Goal: Transaction & Acquisition: Download file/media

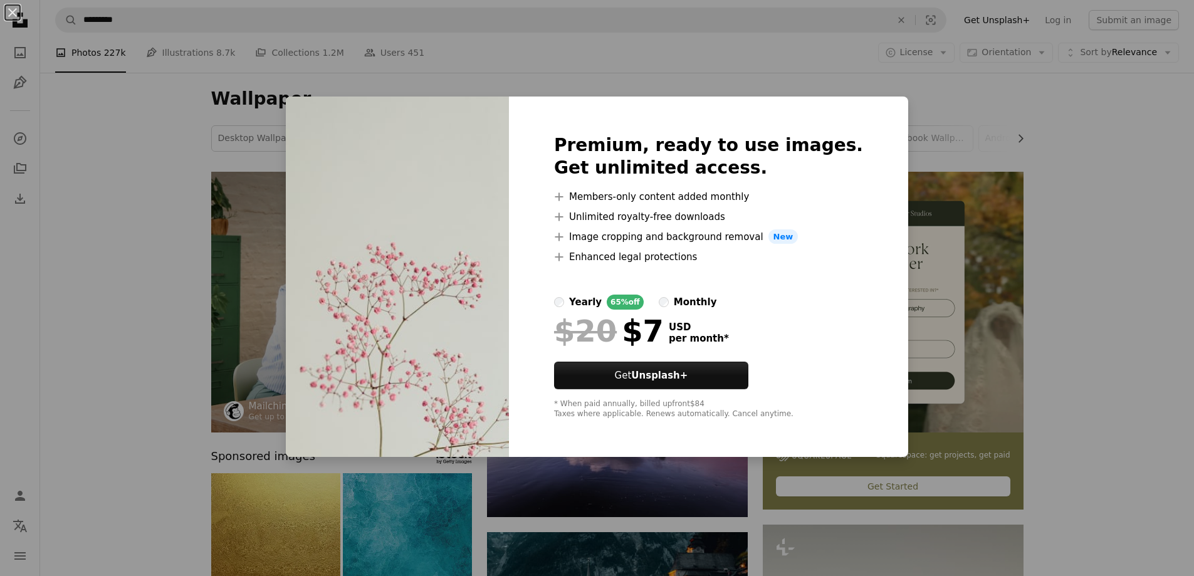
scroll to position [4138, 0]
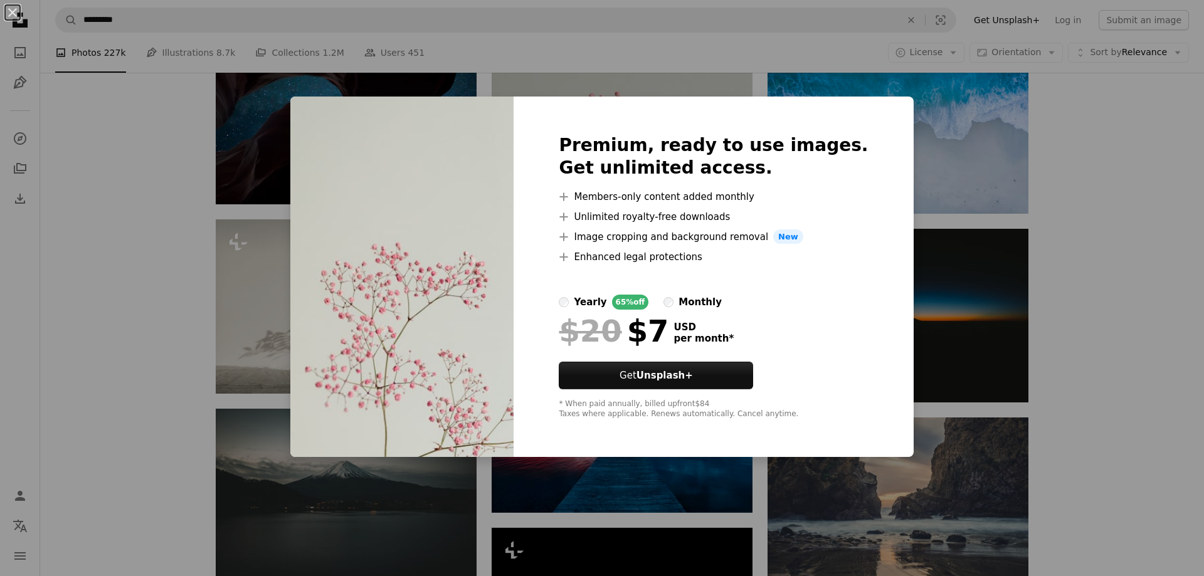
click at [1039, 193] on div "An X shape Premium, ready to use images. Get unlimited access. A plus sign Memb…" at bounding box center [602, 288] width 1204 height 576
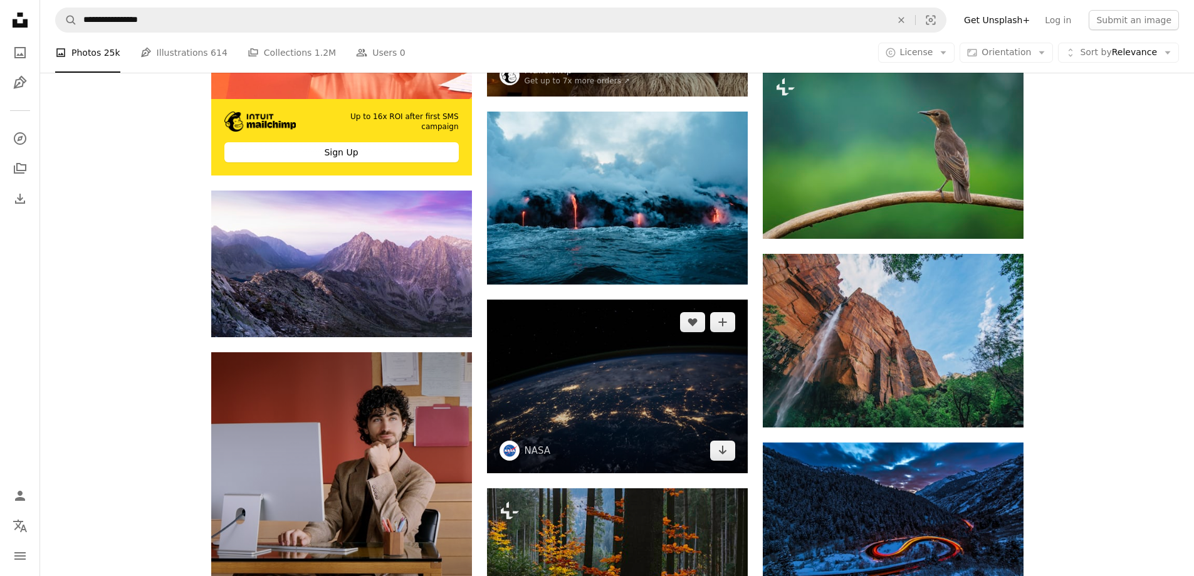
scroll to position [1881, 0]
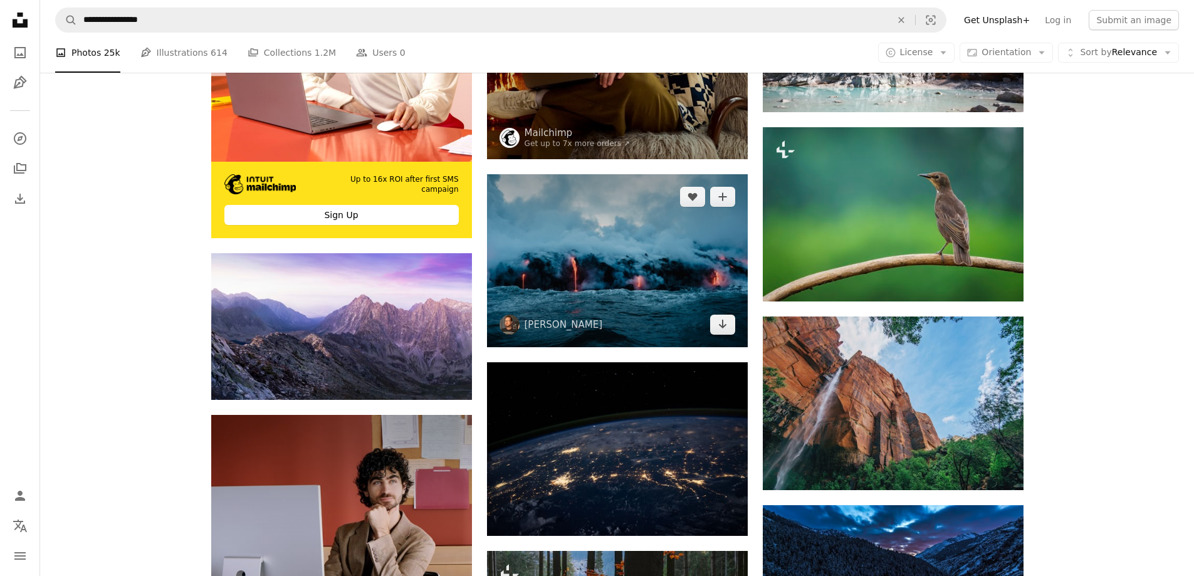
click at [610, 304] on img at bounding box center [617, 260] width 261 height 172
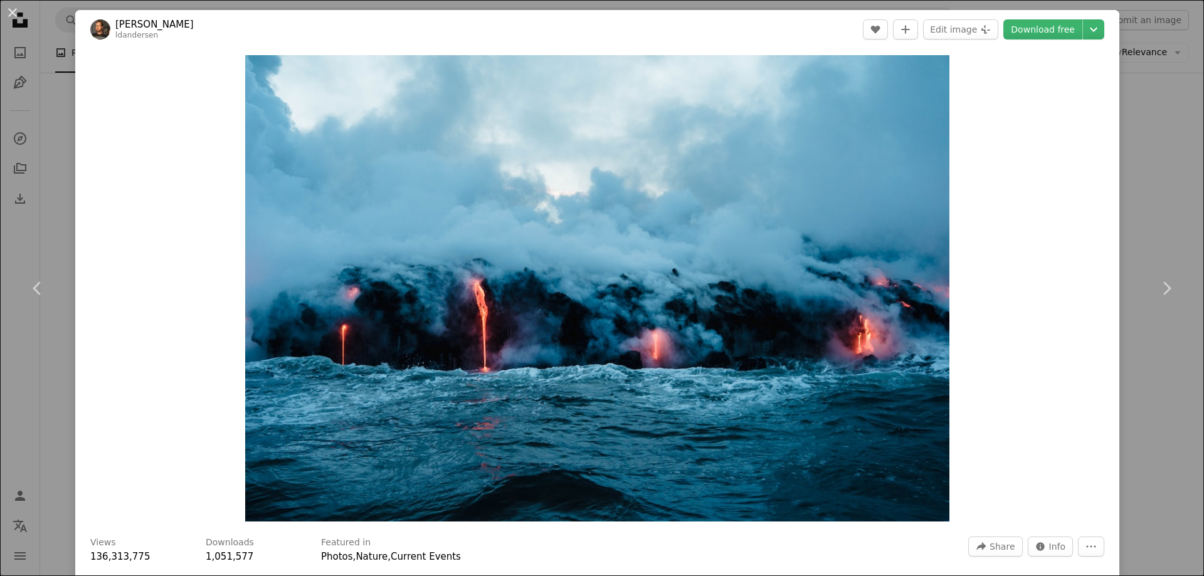
click at [1162, 70] on div "An X shape Chevron left Chevron right [PERSON_NAME] ldandersen A heart A plus s…" at bounding box center [602, 288] width 1204 height 576
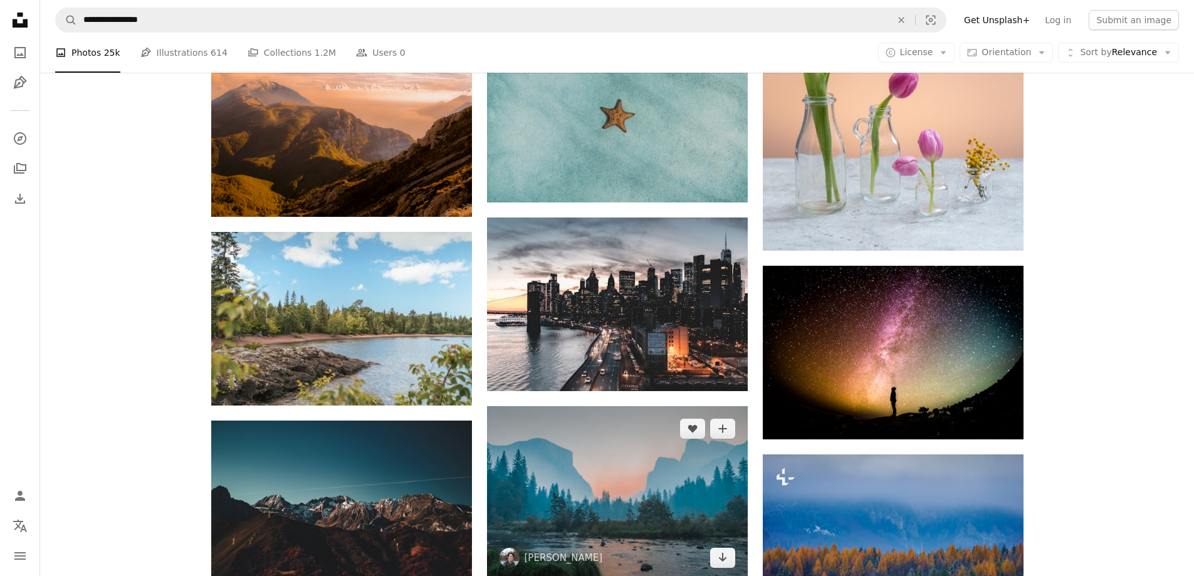
scroll to position [4702, 0]
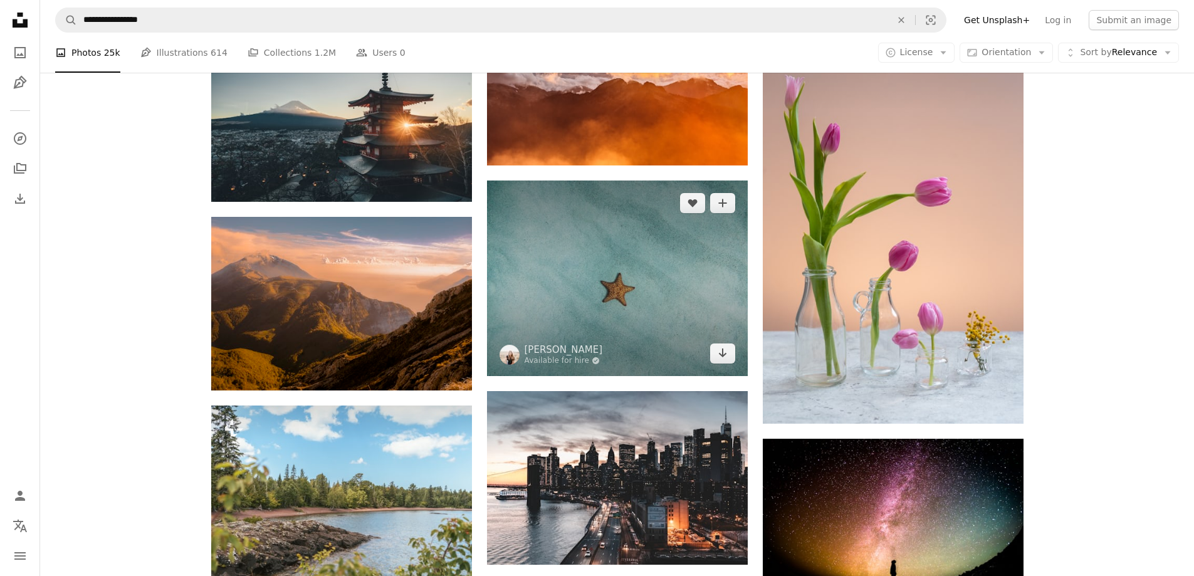
click at [613, 267] on img at bounding box center [617, 279] width 261 height 196
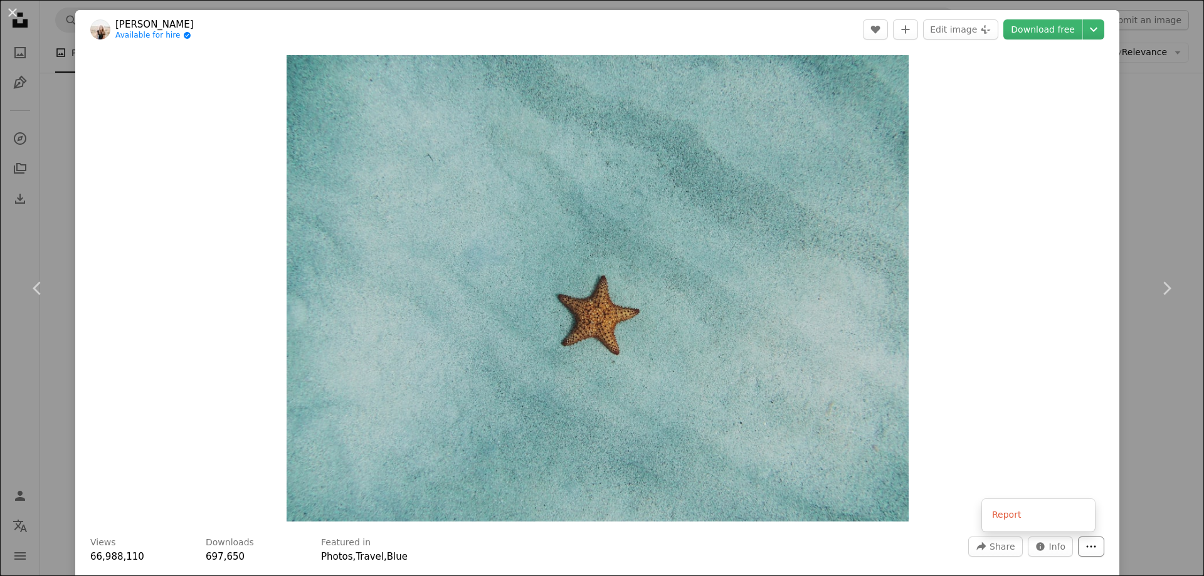
click at [1085, 550] on icon "More Actions" at bounding box center [1090, 546] width 11 height 11
click at [996, 389] on dialog "An X shape Chevron left Chevron right [PERSON_NAME] Available for hire A checkm…" at bounding box center [602, 288] width 1204 height 576
click at [1022, 28] on link "Download free" at bounding box center [1042, 29] width 79 height 20
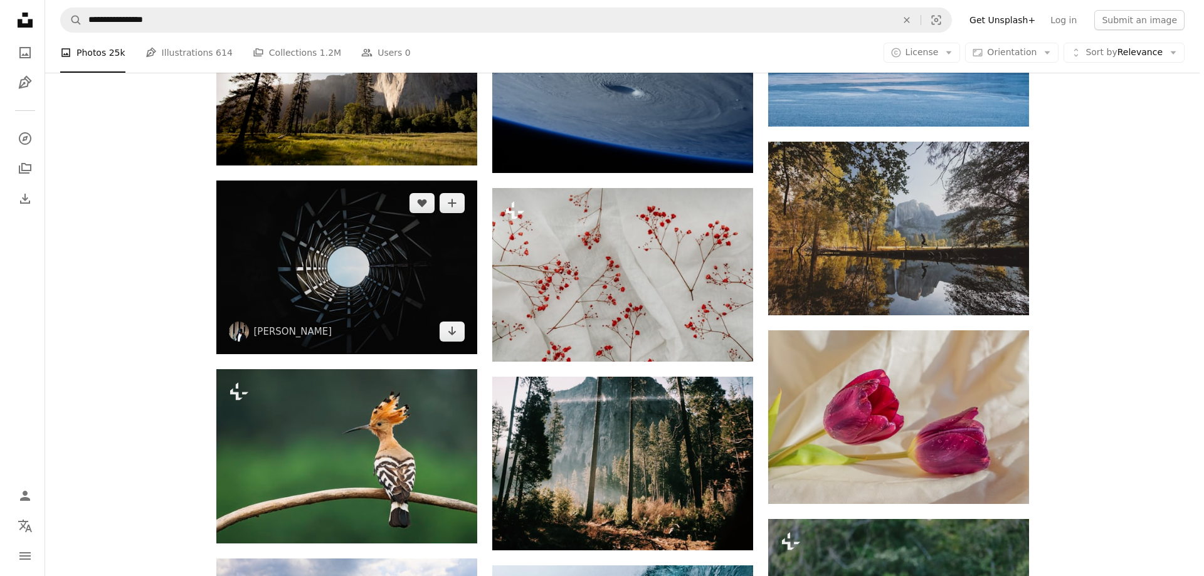
scroll to position [7774, 0]
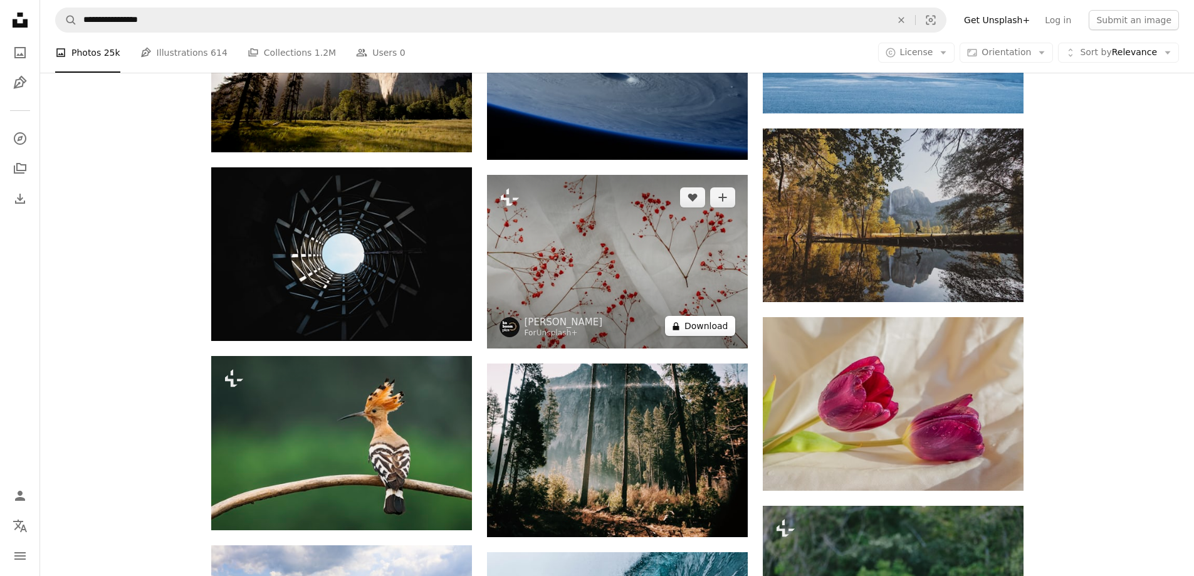
click at [696, 326] on button "A lock Download" at bounding box center [700, 326] width 70 height 20
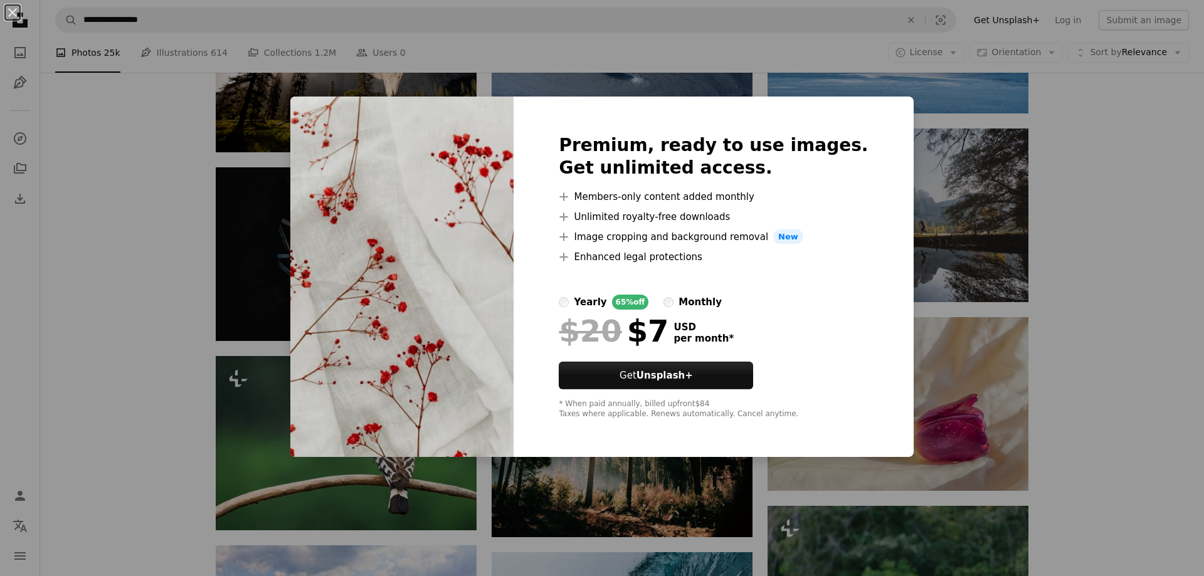
click at [1133, 211] on div "An X shape Premium, ready to use images. Get unlimited access. A plus sign Memb…" at bounding box center [602, 288] width 1204 height 576
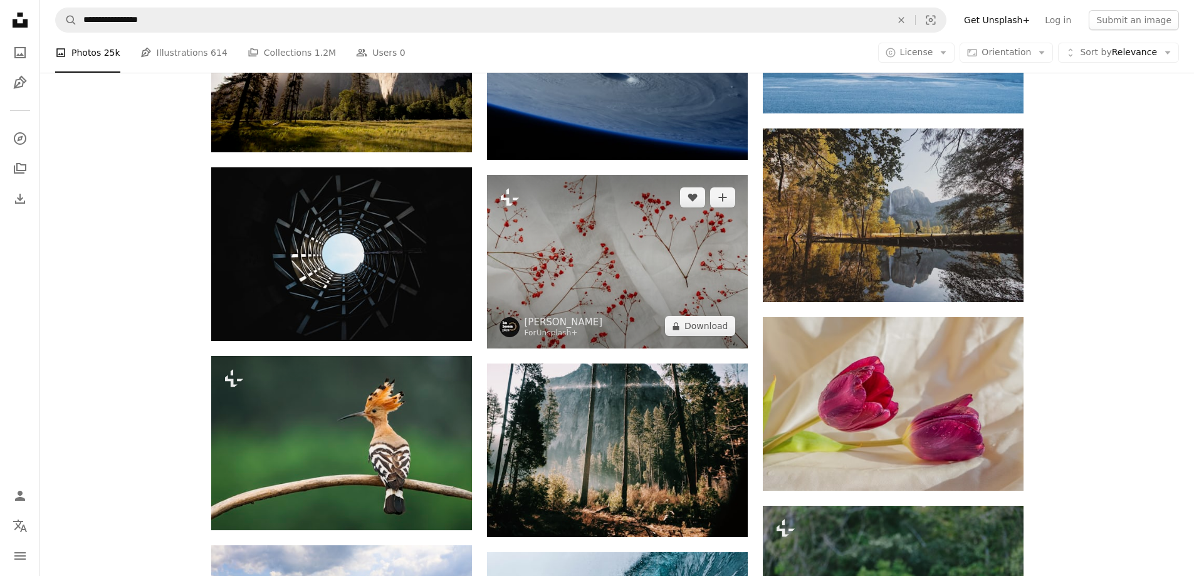
click at [554, 266] on img at bounding box center [617, 262] width 261 height 174
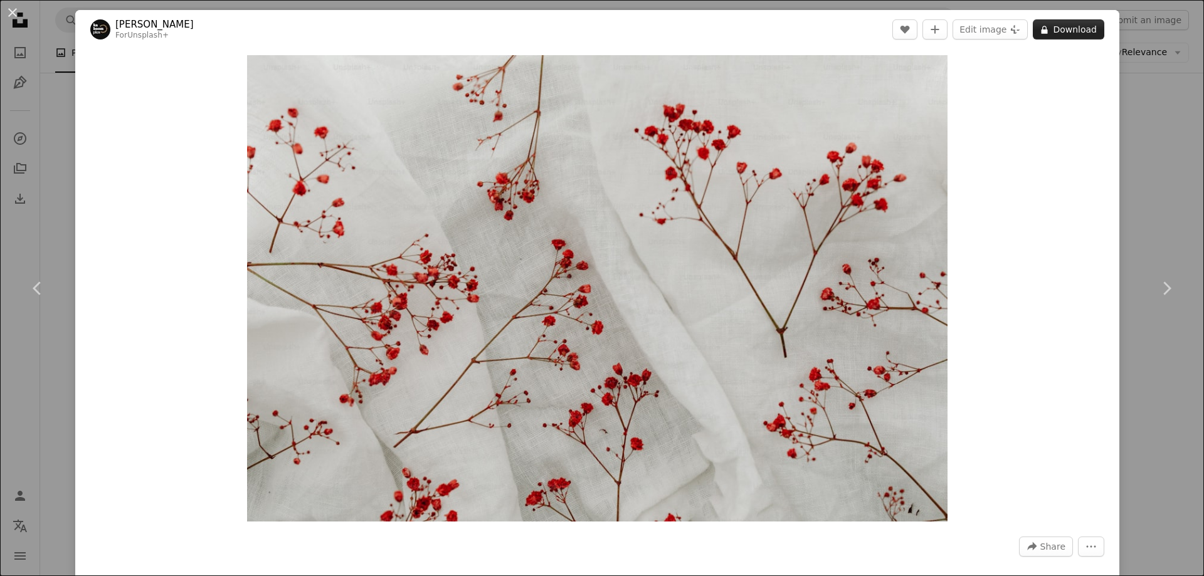
click at [1051, 34] on button "A lock Download" at bounding box center [1067, 29] width 71 height 20
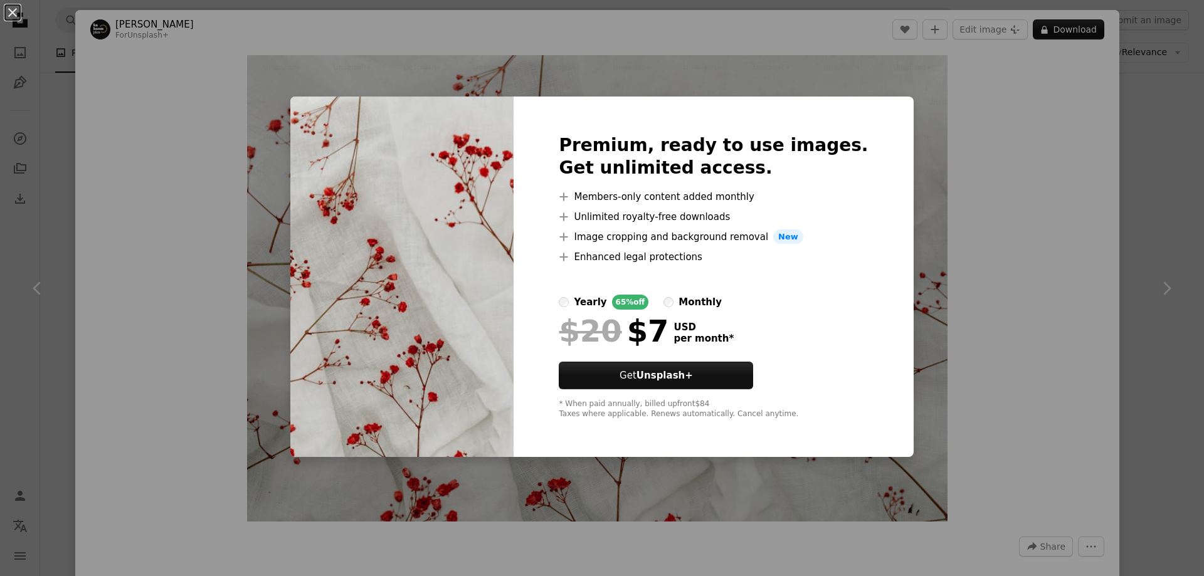
click at [1001, 223] on div "An X shape Premium, ready to use images. Get unlimited access. A plus sign Memb…" at bounding box center [602, 288] width 1204 height 576
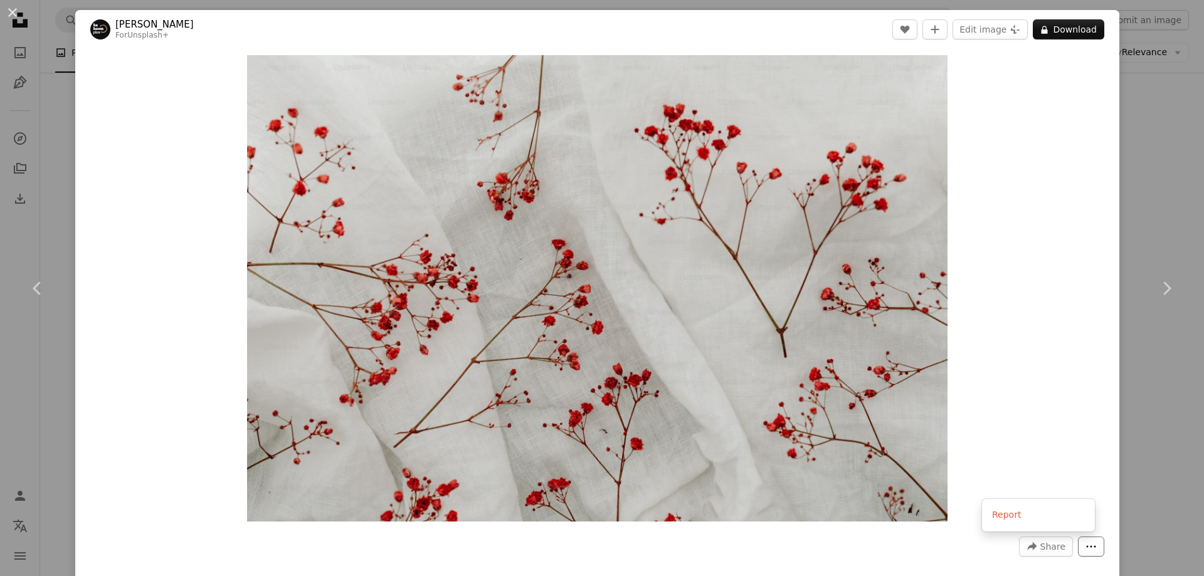
click at [1085, 549] on icon "More Actions" at bounding box center [1090, 546] width 11 height 11
click at [984, 384] on dialog "An X shape Chevron left Chevron right [PERSON_NAME] For Unsplash+ A heart A plu…" at bounding box center [602, 288] width 1204 height 576
click at [545, 288] on img "Zoom in on this image" at bounding box center [597, 288] width 700 height 466
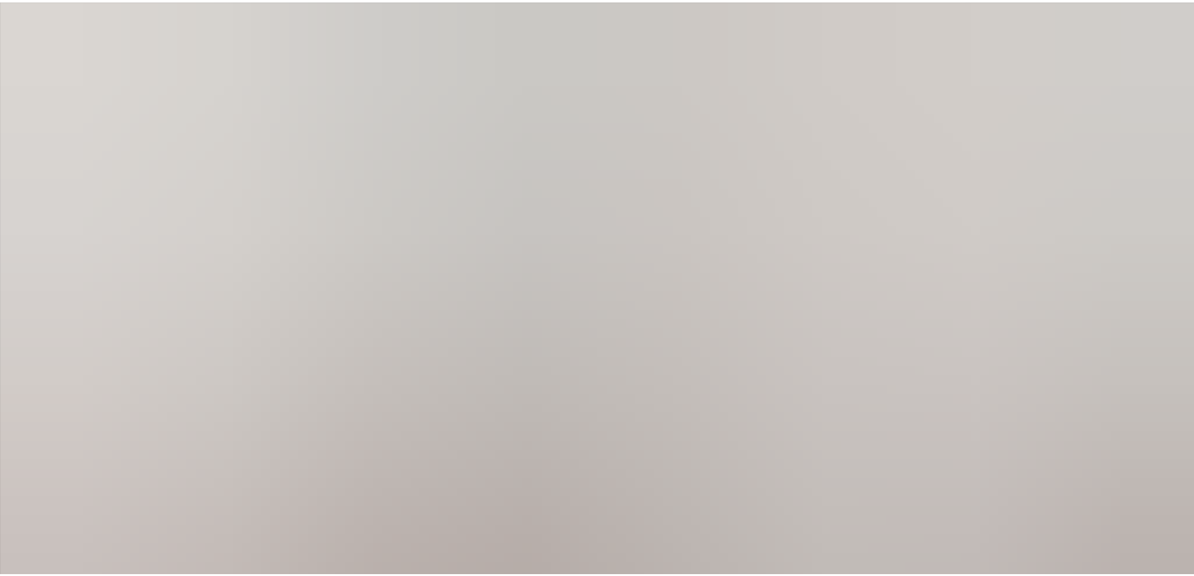
scroll to position [108, 0]
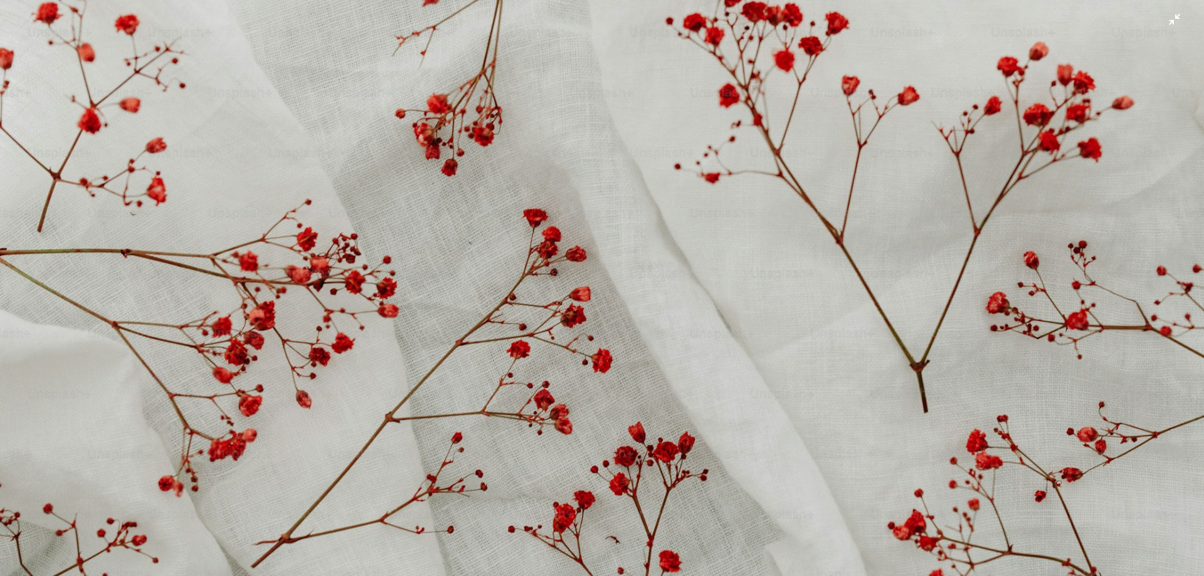
click at [545, 288] on img "Zoom out on this image" at bounding box center [601, 294] width 1205 height 804
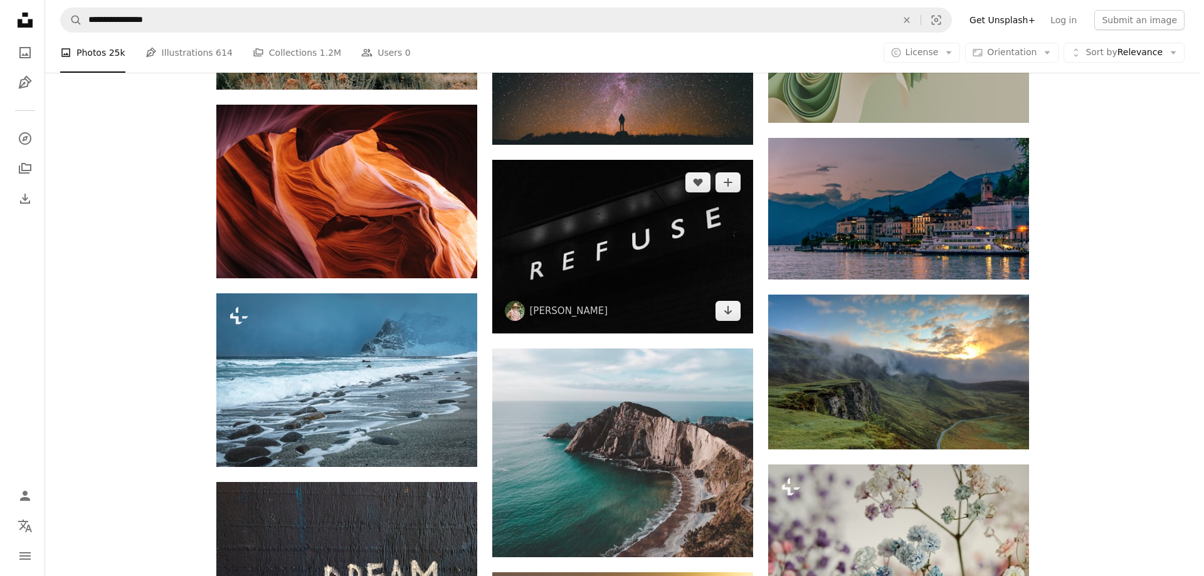
scroll to position [12099, 0]
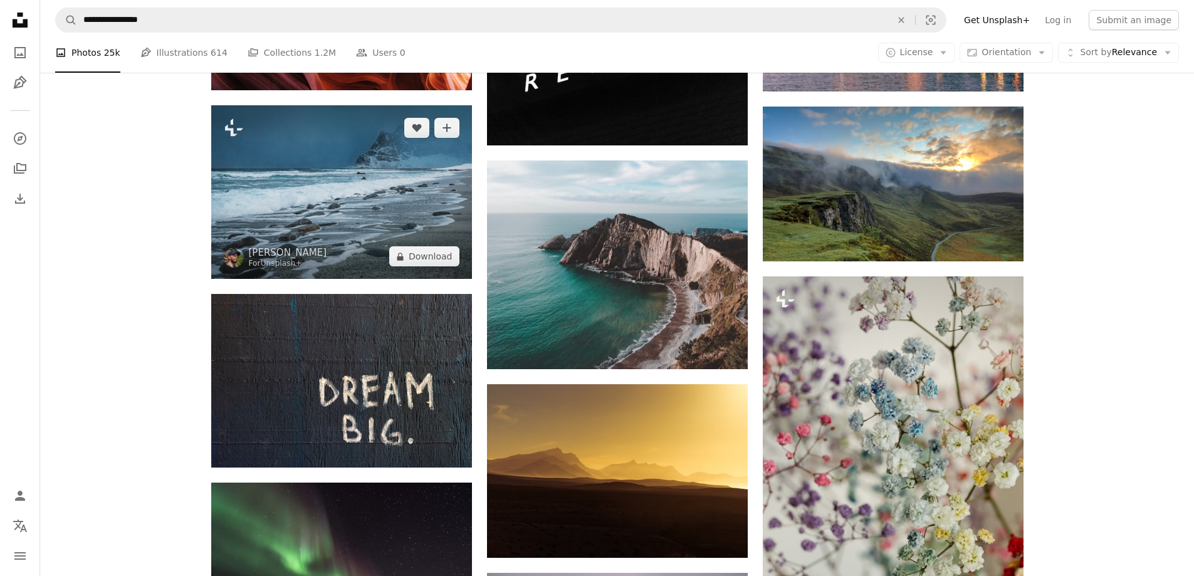
click at [342, 234] on img at bounding box center [341, 192] width 261 height 174
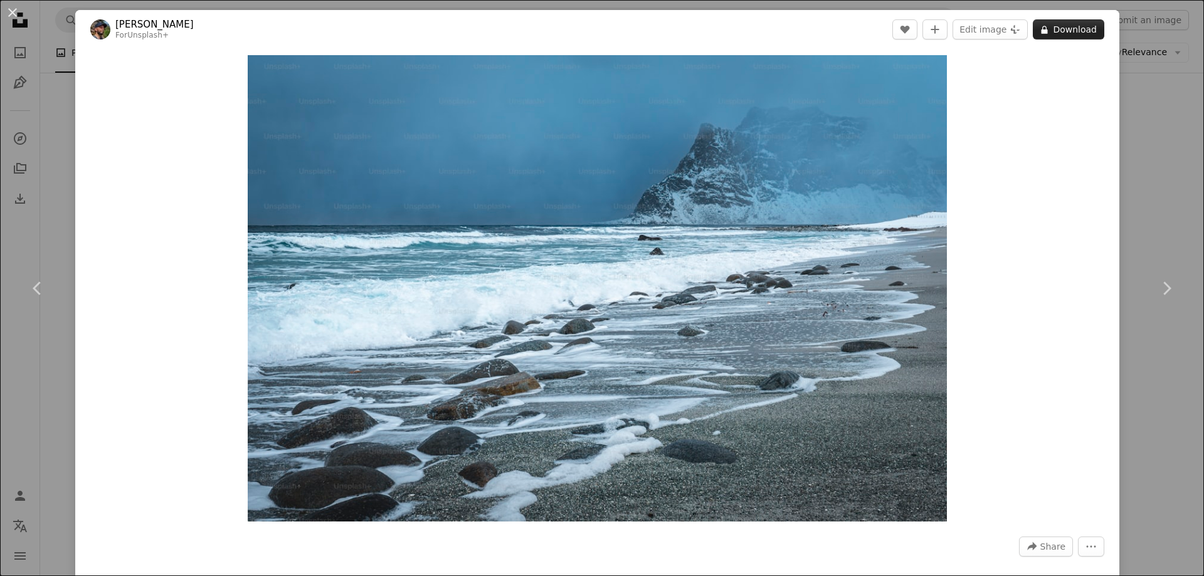
drag, startPoint x: 699, startPoint y: 319, endPoint x: 1055, endPoint y: 31, distance: 457.8
click at [1055, 31] on button "A lock Download" at bounding box center [1067, 29] width 71 height 20
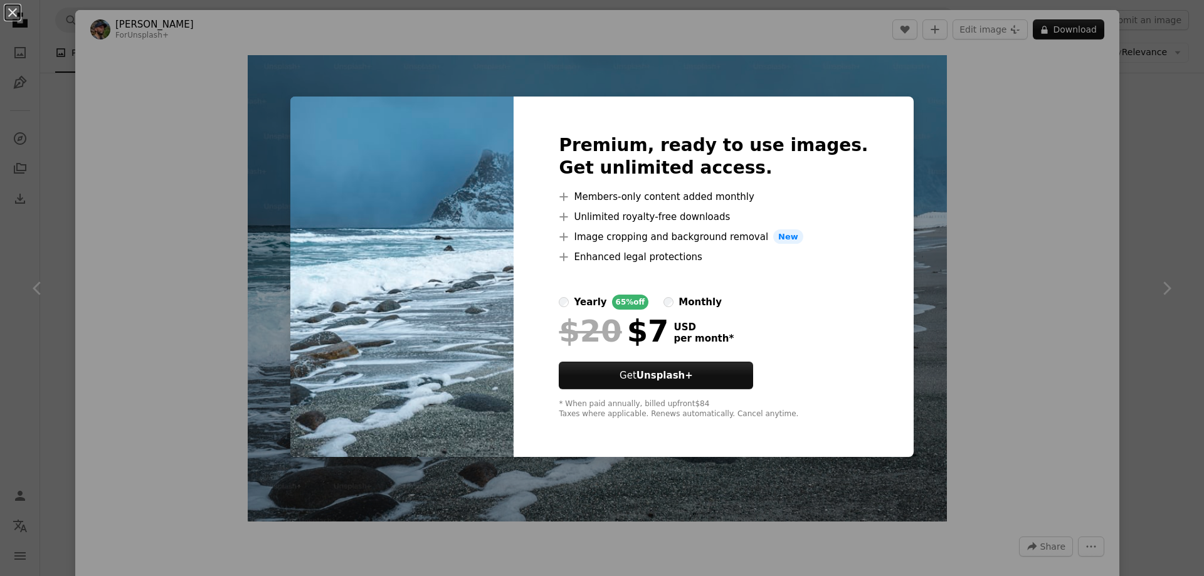
click at [933, 76] on div "An X shape Premium, ready to use images. Get unlimited access. A plus sign Memb…" at bounding box center [602, 288] width 1204 height 576
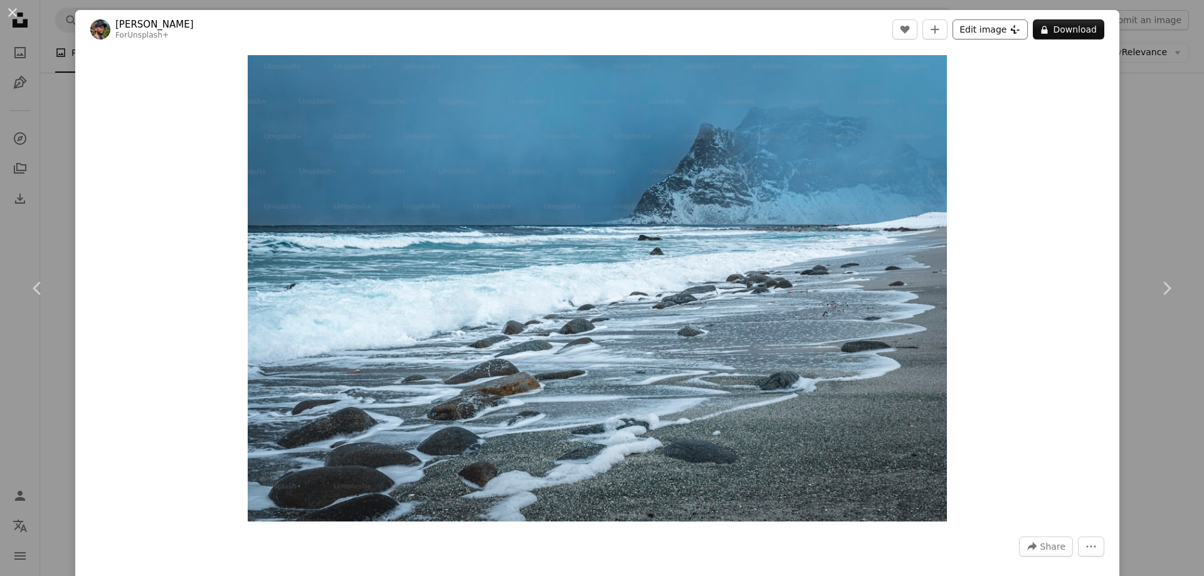
click at [964, 31] on button "Edit image Plus sign for Unsplash+" at bounding box center [989, 29] width 75 height 20
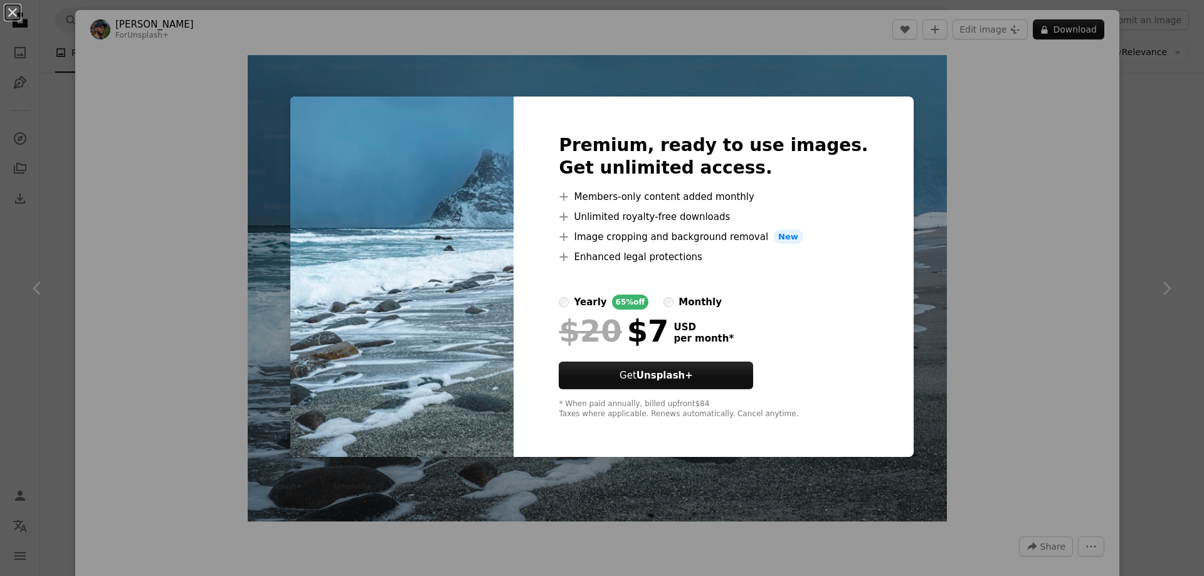
click at [993, 86] on div "An X shape Premium, ready to use images. Get unlimited access. A plus sign Memb…" at bounding box center [602, 288] width 1204 height 576
